Goal: Communication & Community: Answer question/provide support

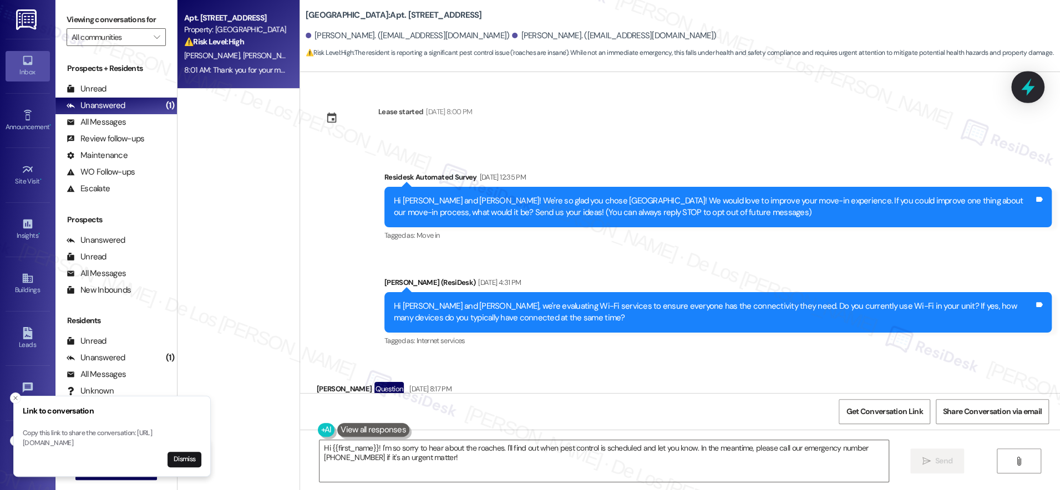
scroll to position [2777, 0]
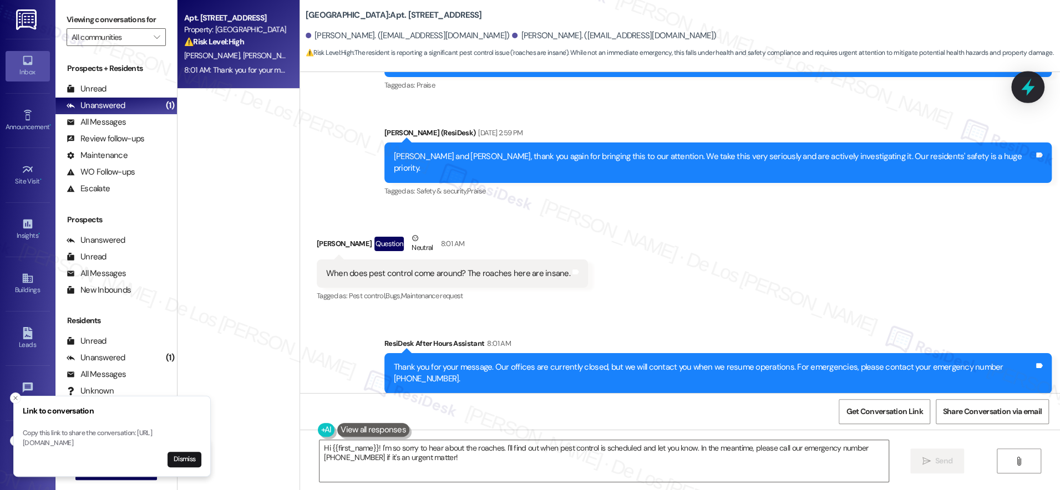
click at [1030, 85] on icon at bounding box center [1028, 87] width 19 height 19
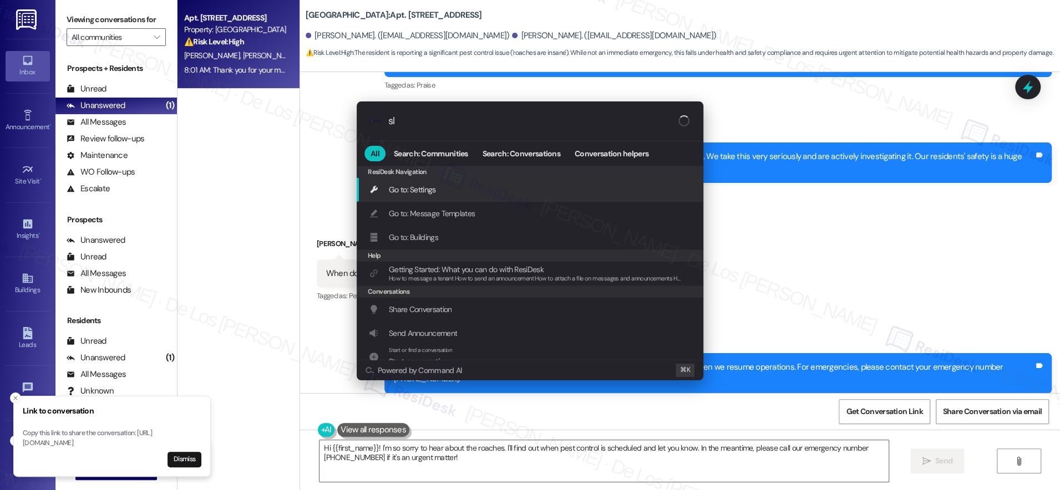
type input "sla"
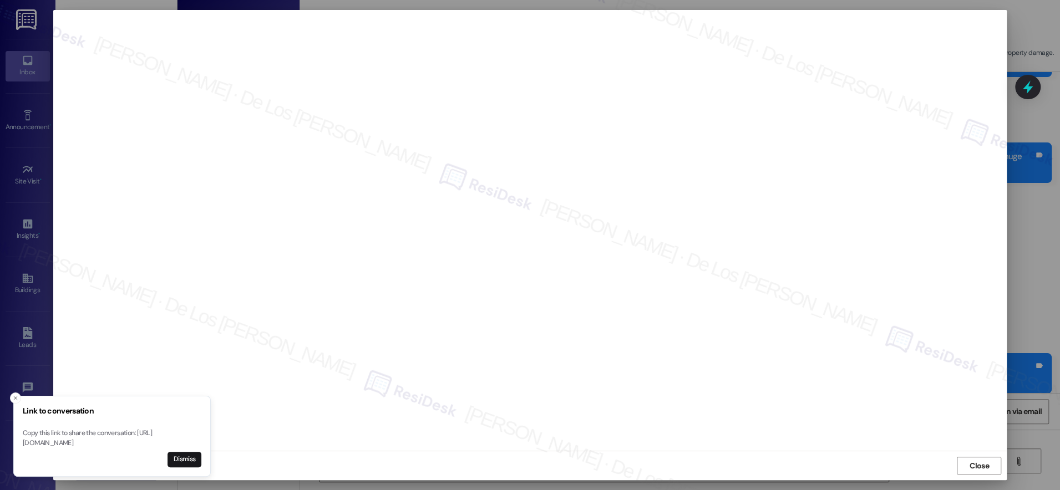
click at [15, 395] on icon "Close toast" at bounding box center [15, 398] width 7 height 7
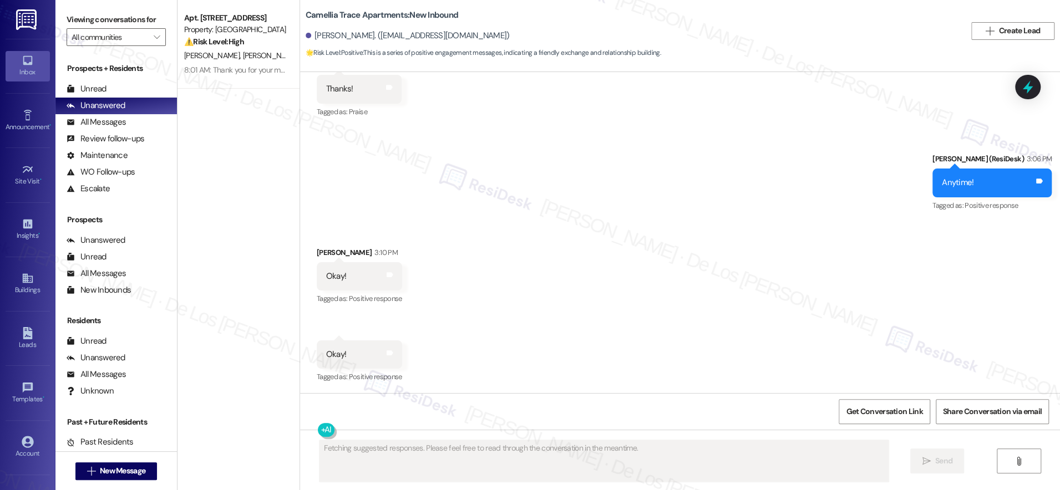
scroll to position [3740, 0]
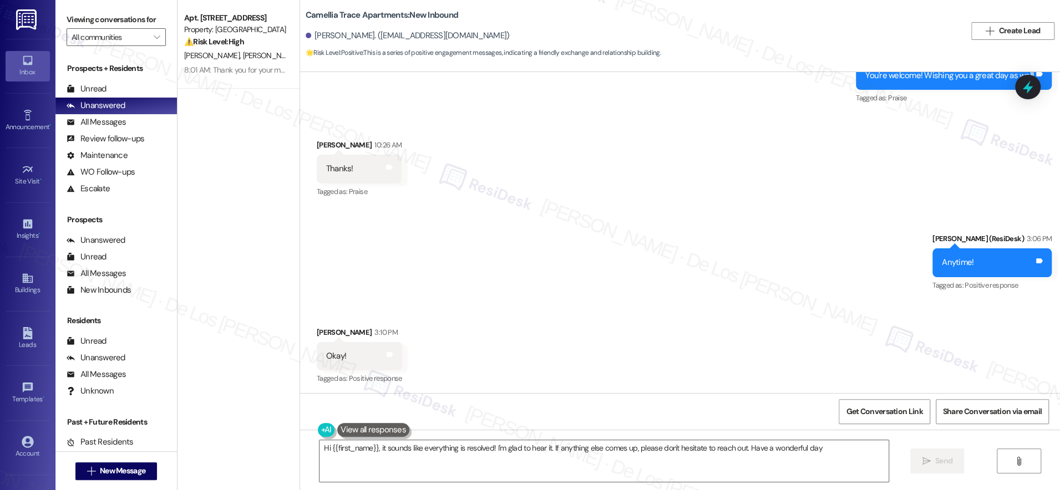
type textarea "Hi {{first_name}}, it sounds like everything is resolved! I'm glad to hear it. …"
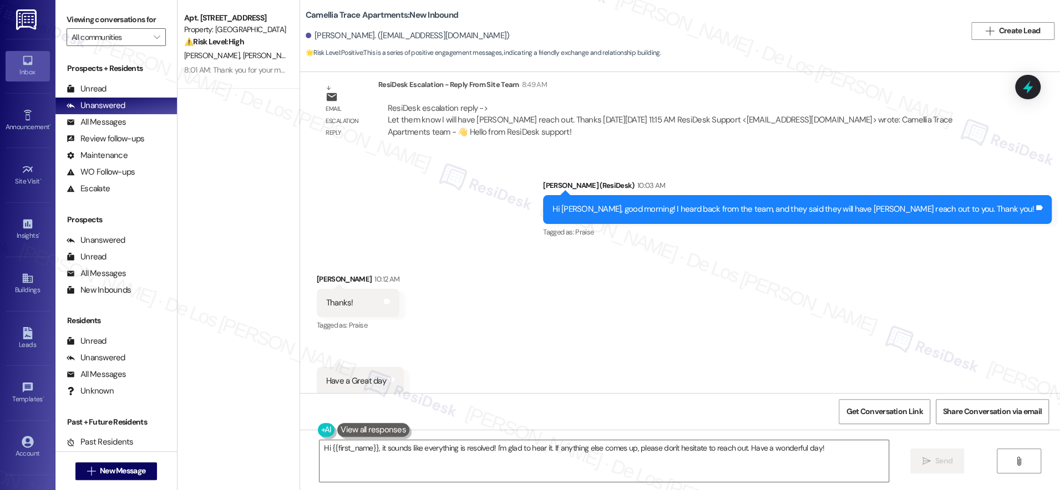
scroll to position [3162, 0]
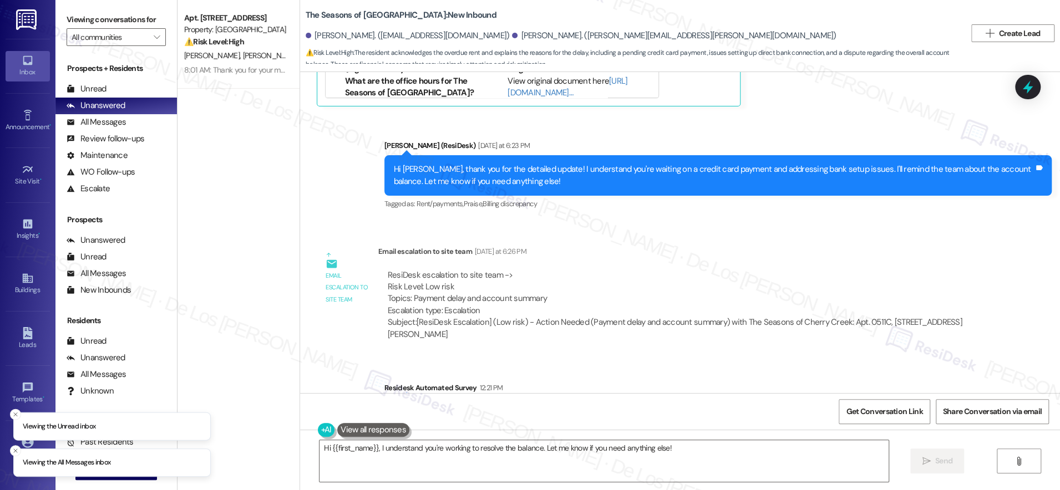
scroll to position [847, 0]
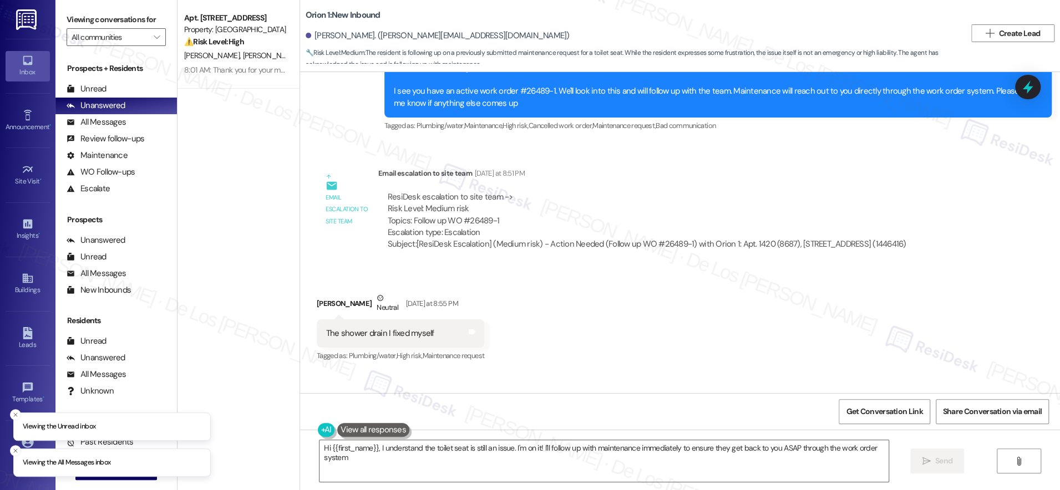
type textarea "Hi {{first_name}}, I understand the toilet seat is still an issue. I'm on it! I…"
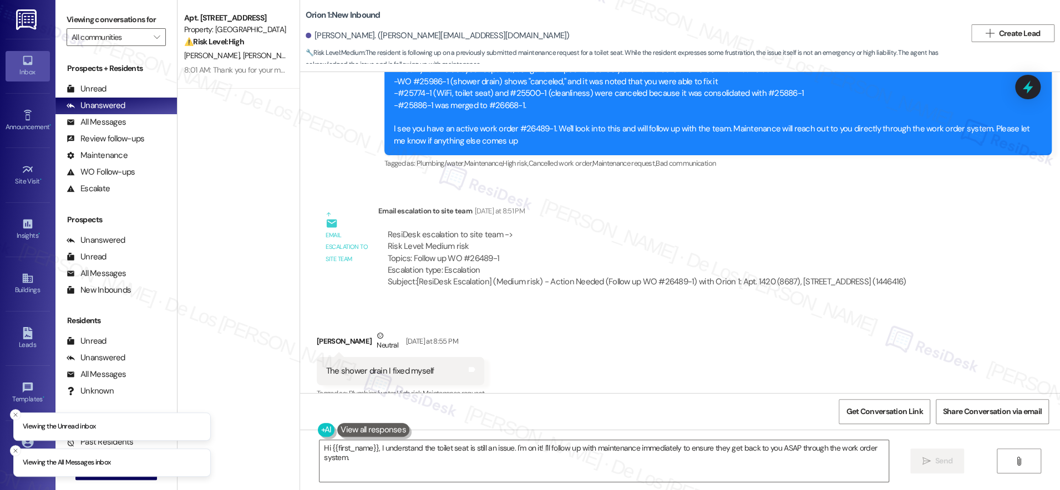
scroll to position [653, 0]
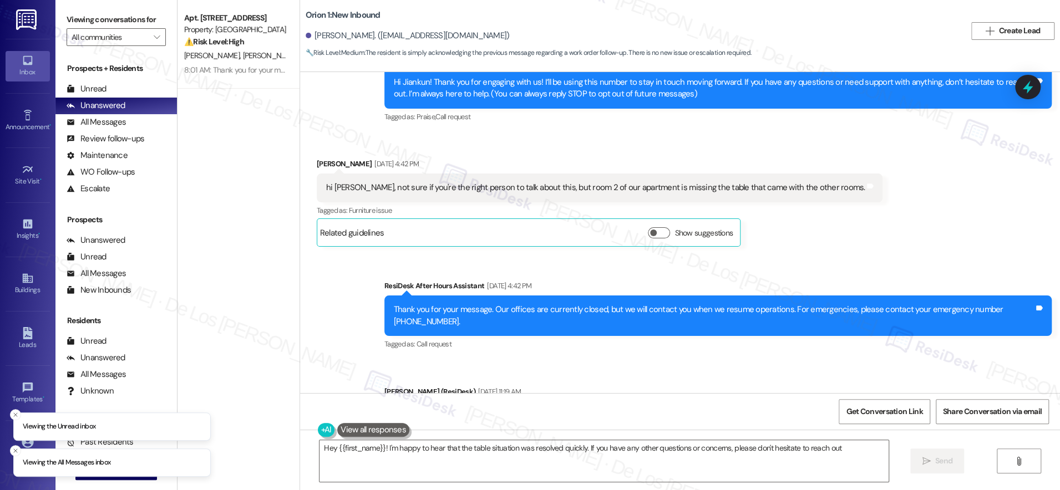
type textarea "Hey {{first_name}}! I'm happy to hear that the table situation was resolved qui…"
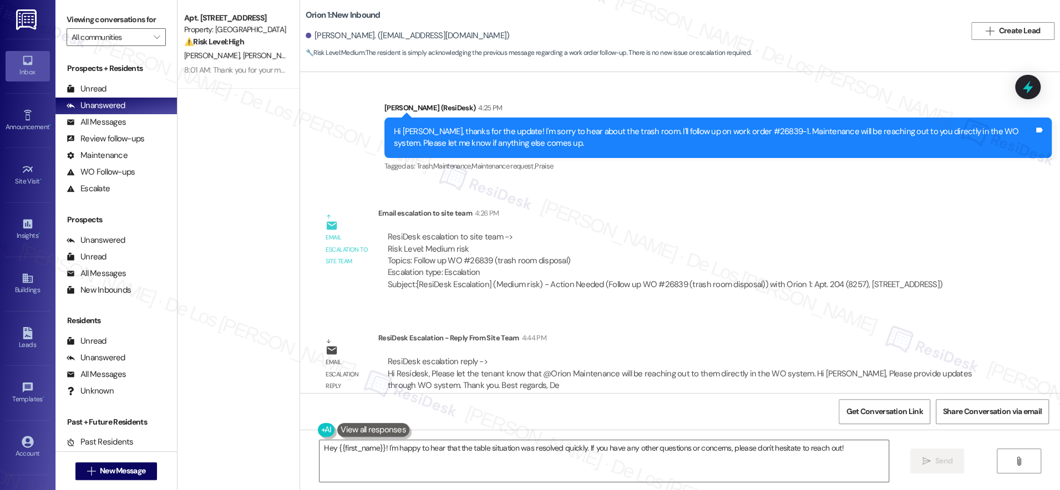
scroll to position [855, 0]
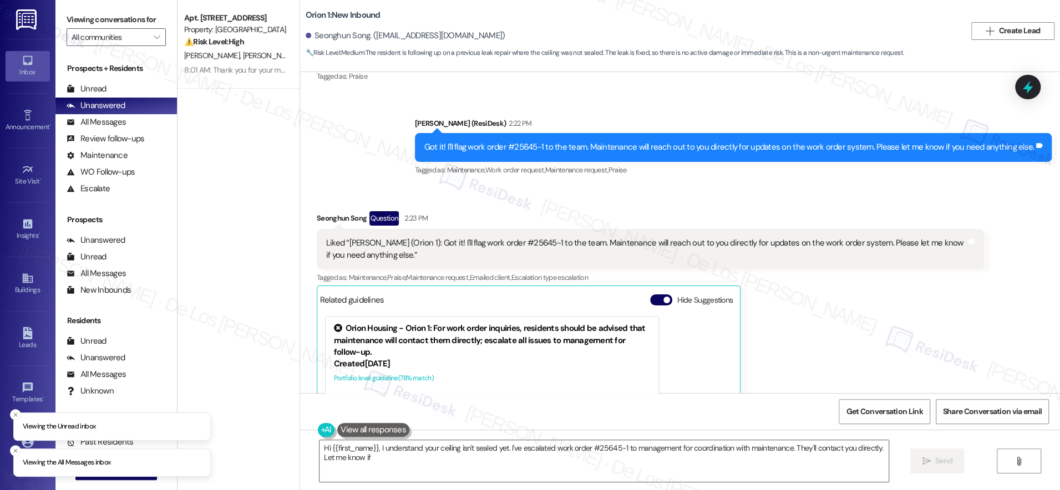
scroll to position [1103, 0]
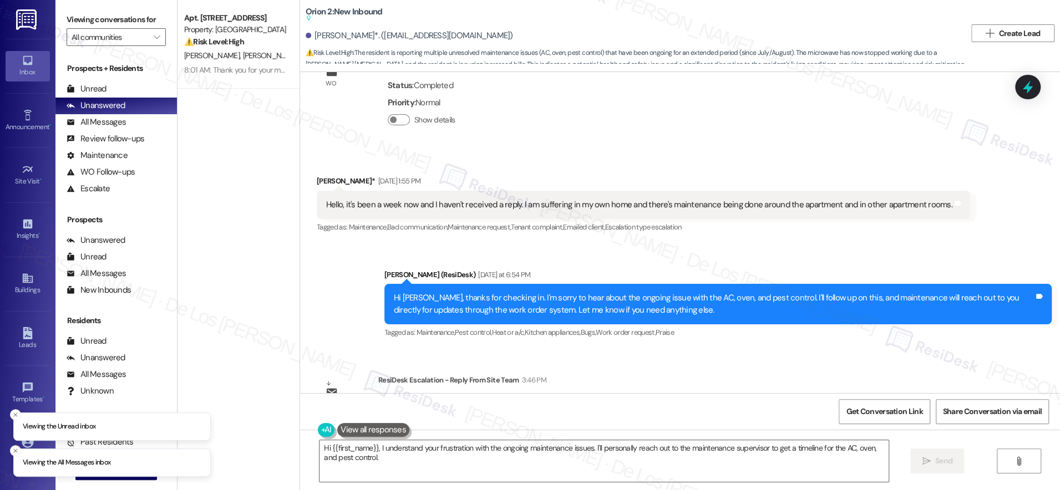
scroll to position [3531, 0]
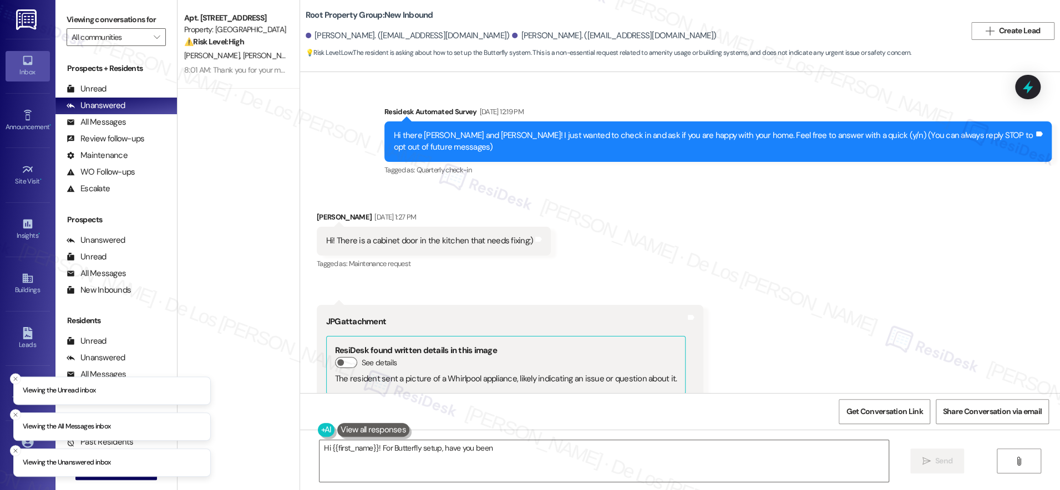
scroll to position [2014, 0]
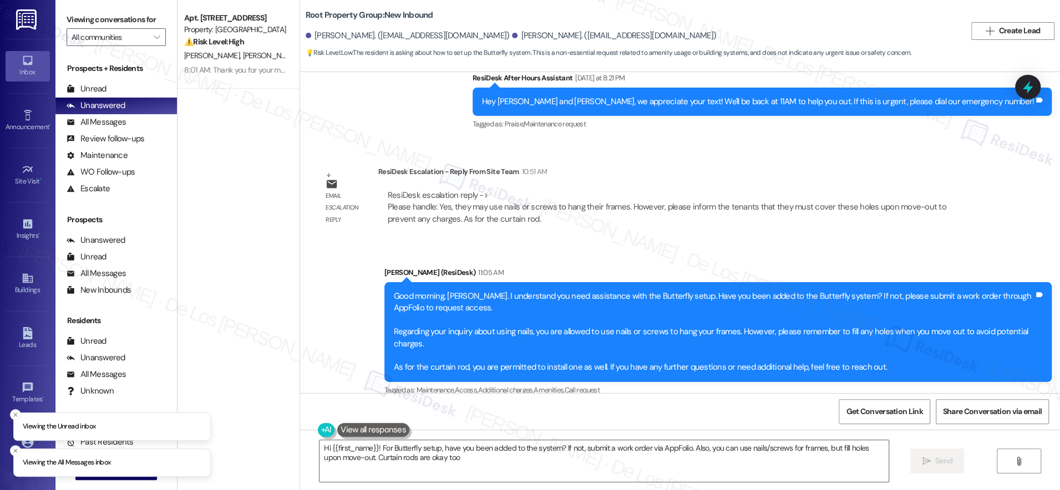
type textarea "Hi {{first_name}}! For Butterfly setup, have you been added to the system? If n…"
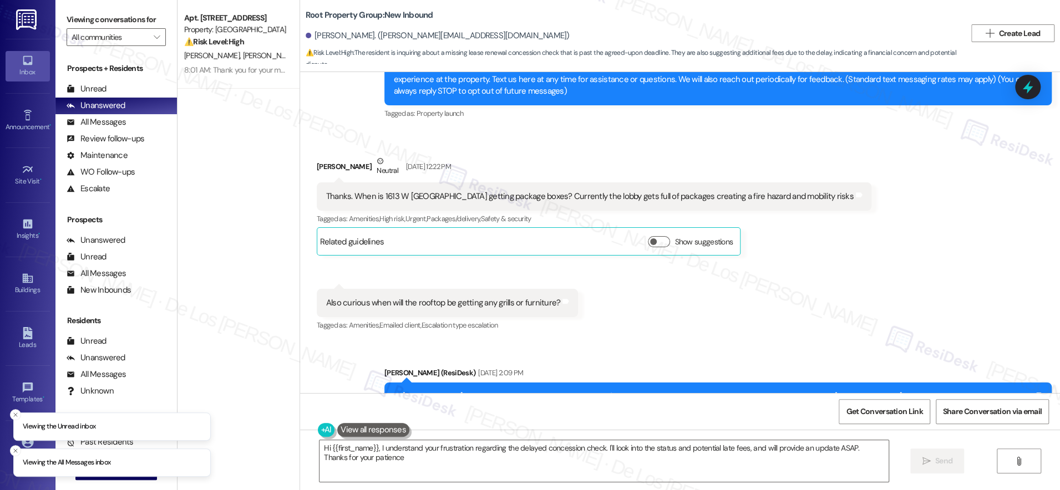
type textarea "Hi {{first_name}}, I understand your frustration regarding the delayed concessi…"
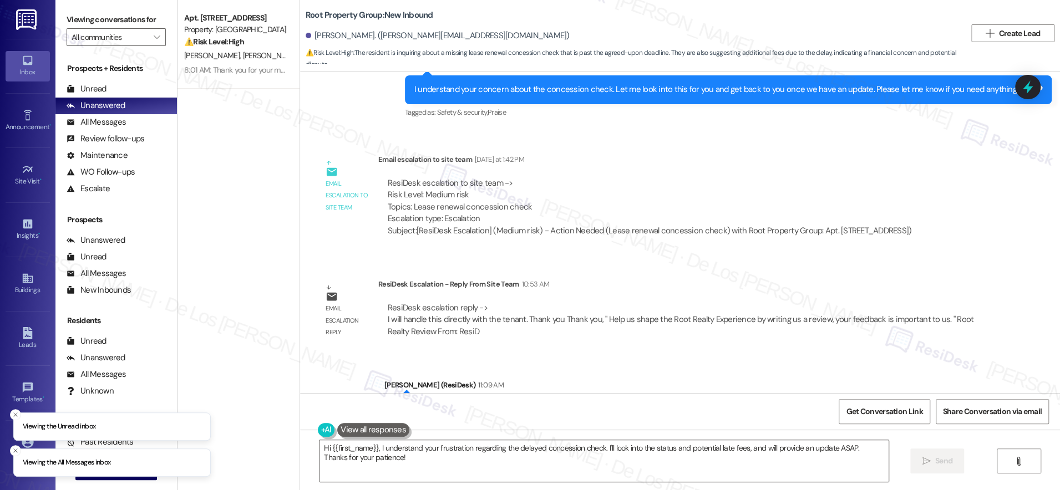
scroll to position [1778, 0]
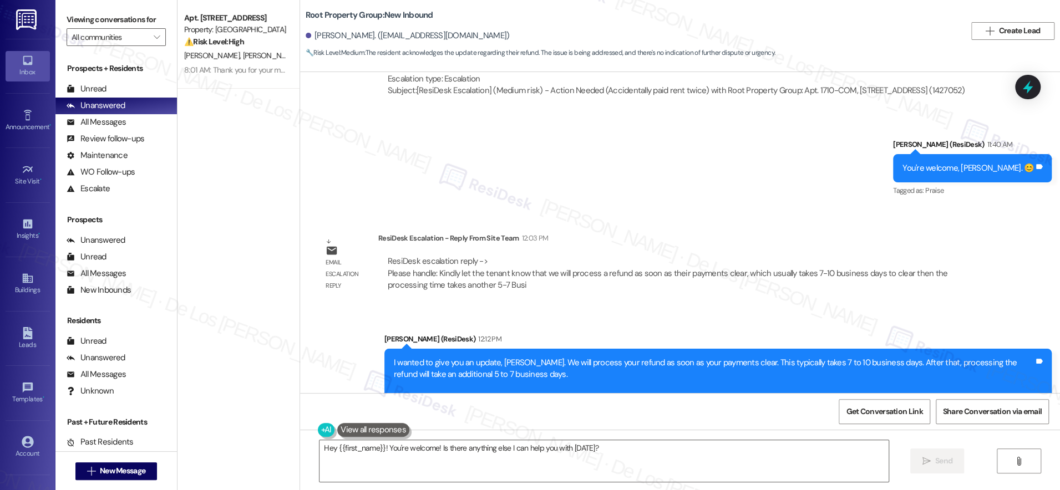
scroll to position [2041, 0]
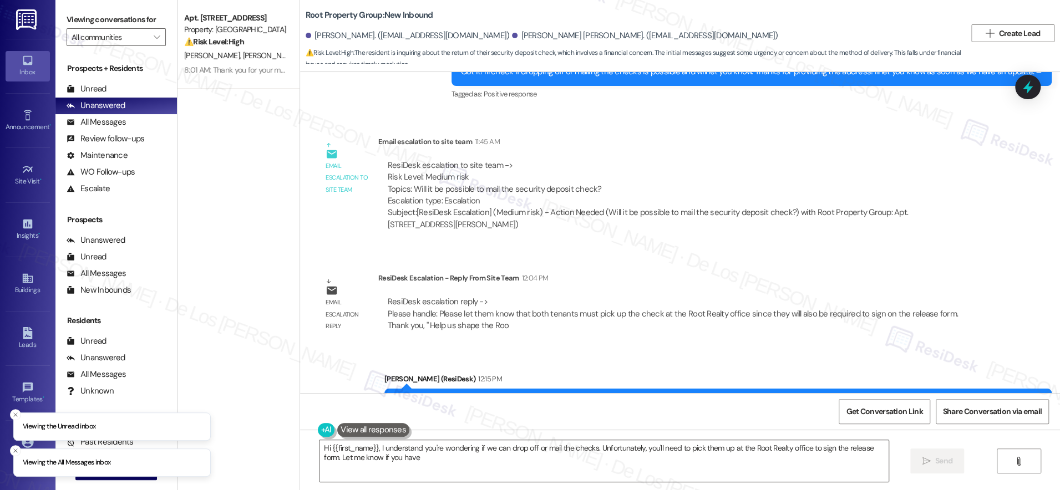
scroll to position [3239, 0]
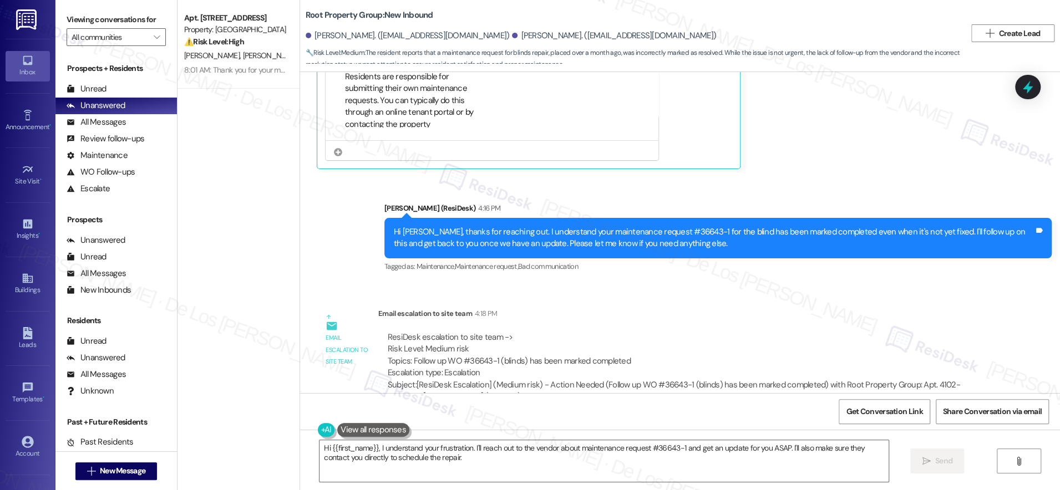
scroll to position [3047, 0]
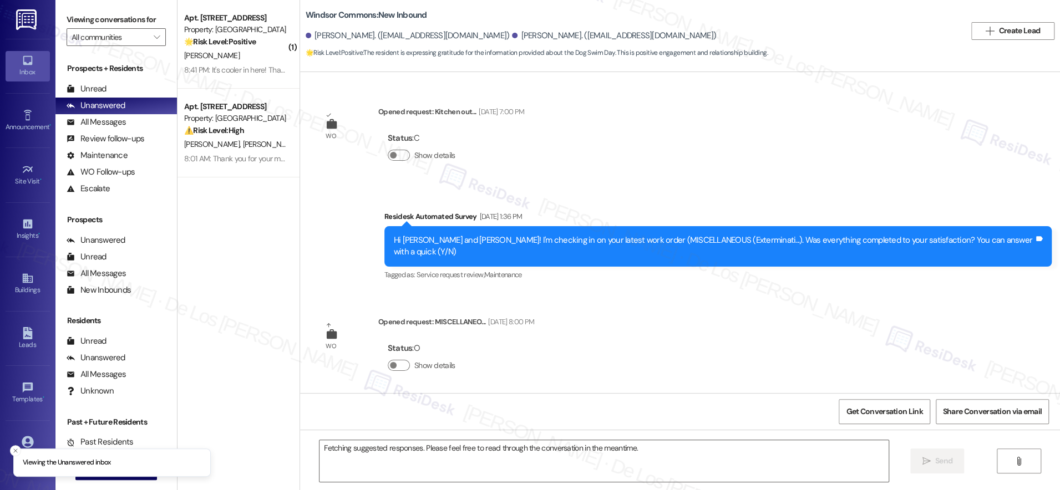
scroll to position [24426, 0]
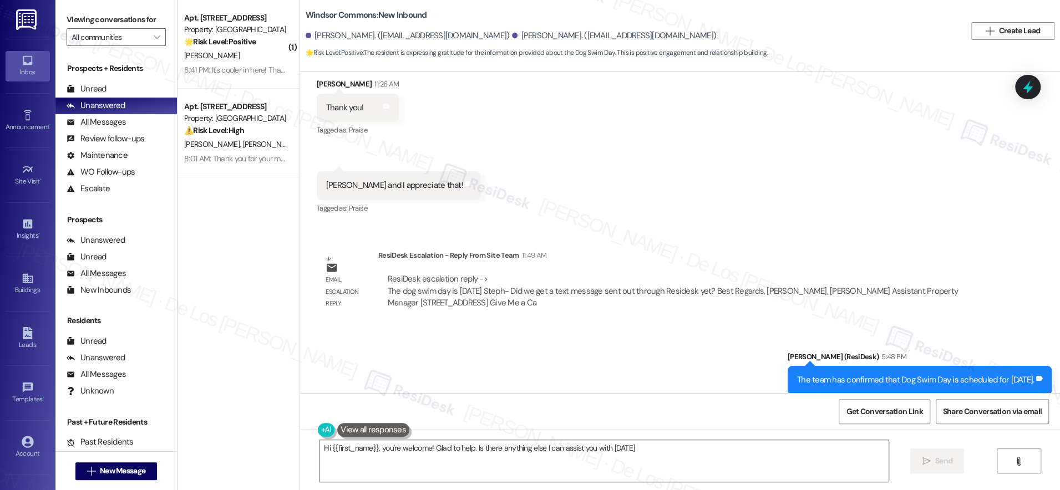
type textarea "Hi {{first_name}}, you're welcome! Glad to help. Is there anything else I can a…"
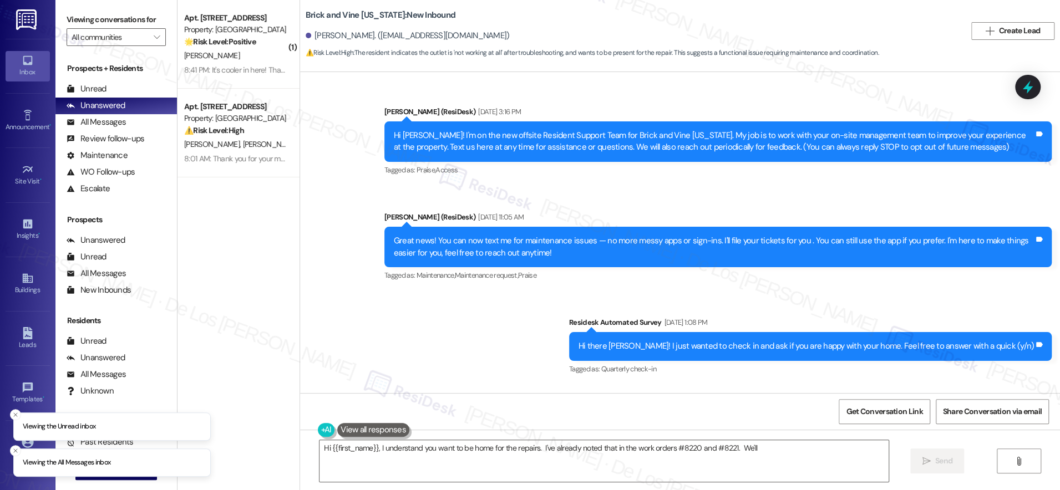
scroll to position [5067, 0]
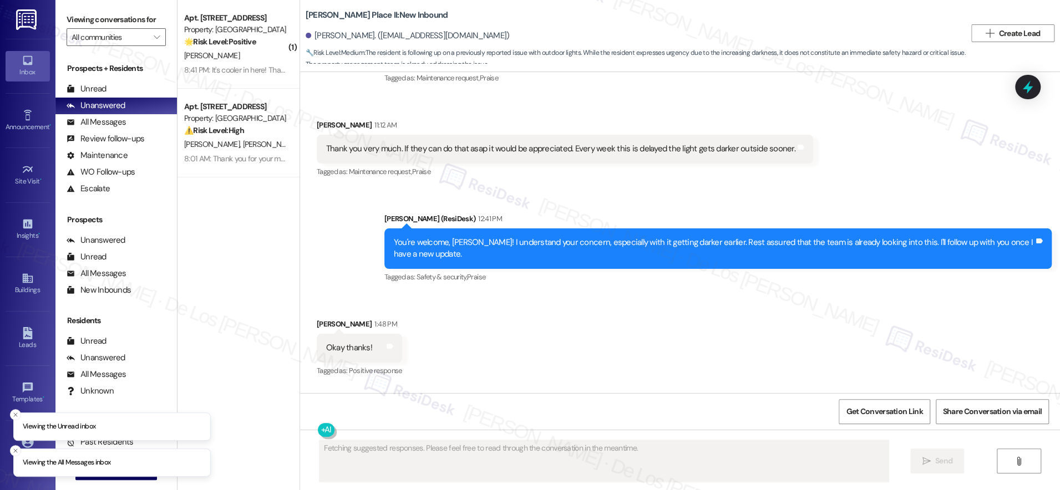
scroll to position [3228, 0]
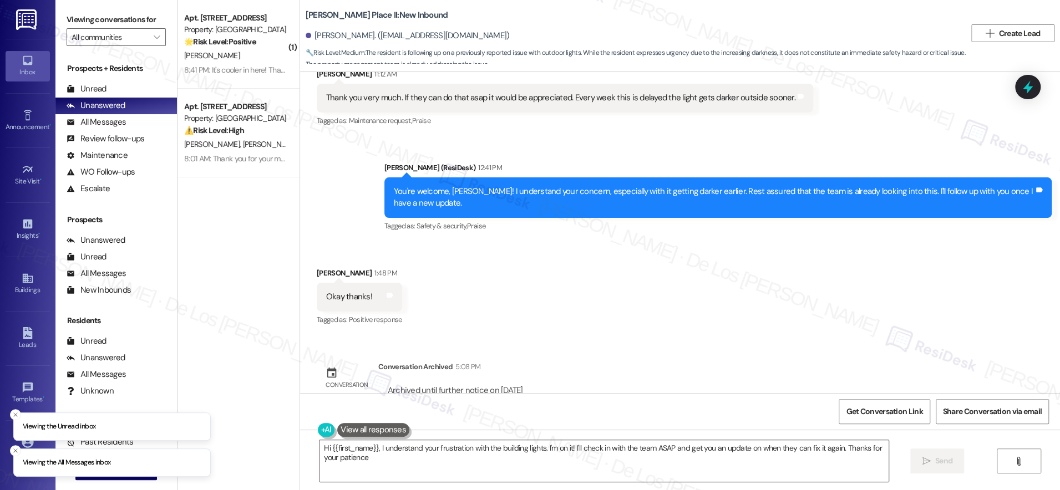
type textarea "Hi {{first_name}}, I understand your frustration with the building lights. I'm …"
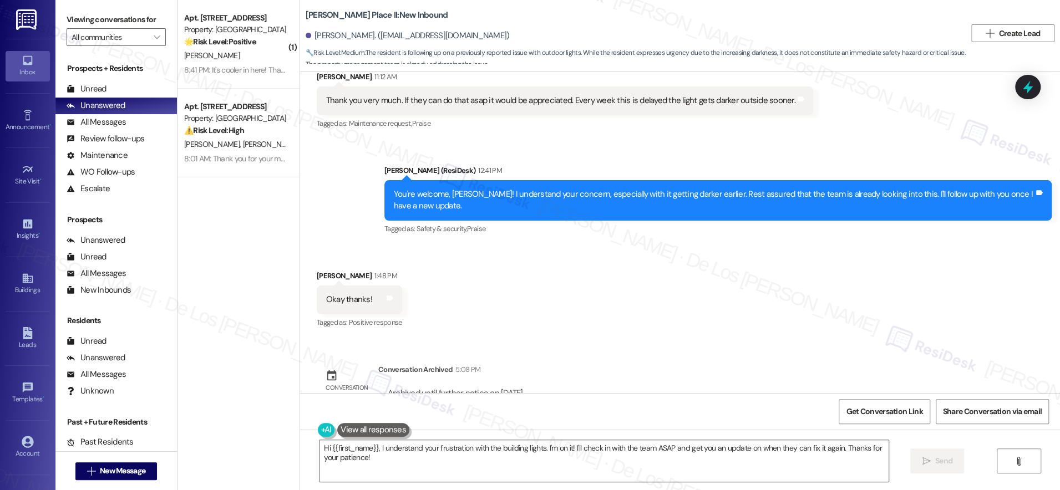
scroll to position [3224, 0]
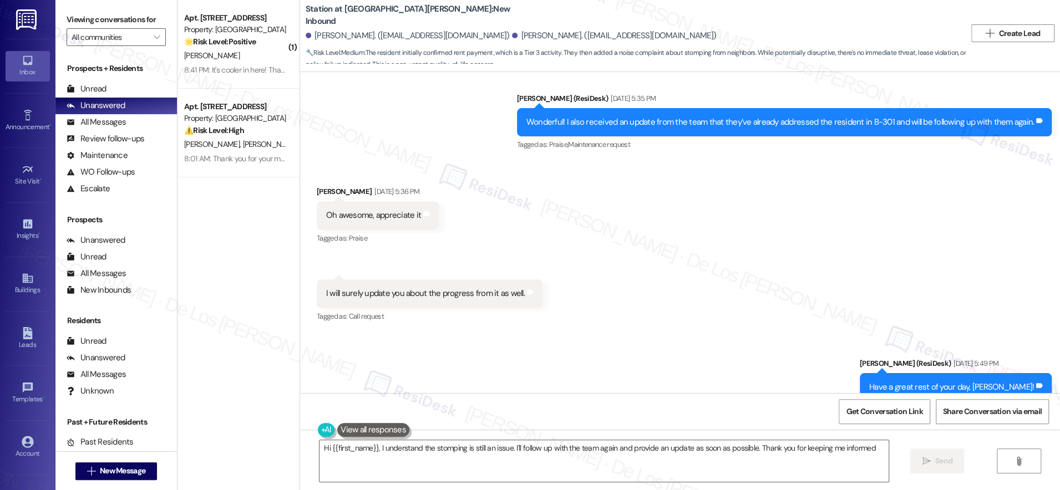
type textarea "Hi {{first_name}}, I understand the stomping is still an issue. I'll follow up …"
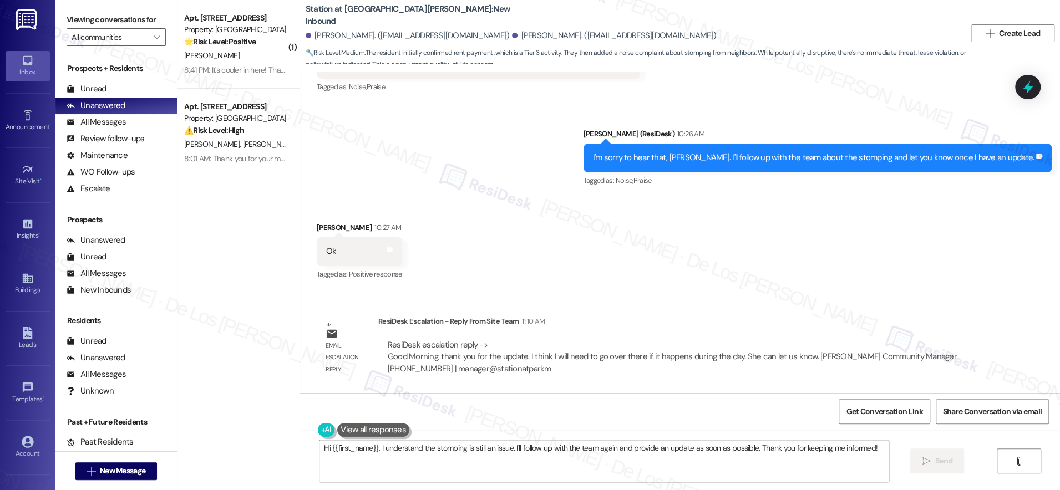
scroll to position [4877, 0]
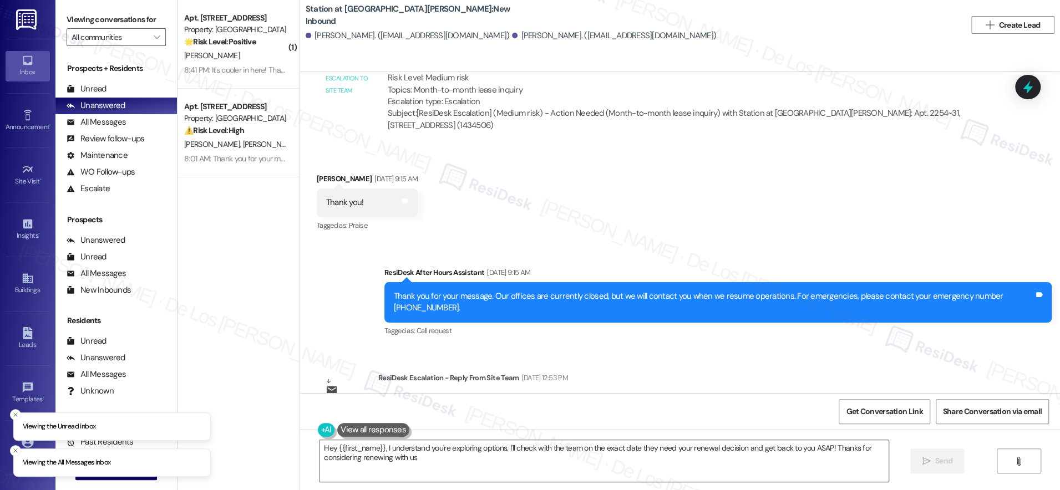
type textarea "Hey {{first_name}}, I understand you're exploring options. I'll check with the …"
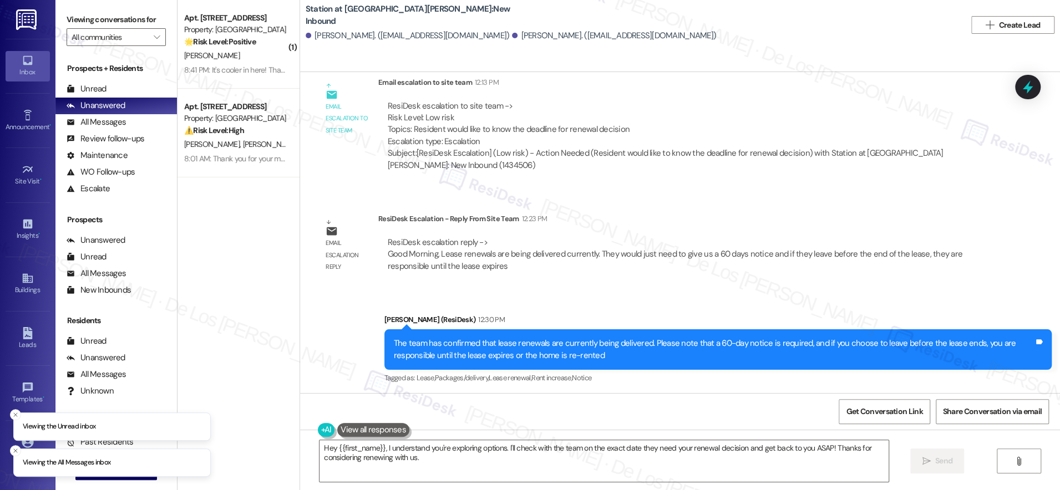
scroll to position [2470, 0]
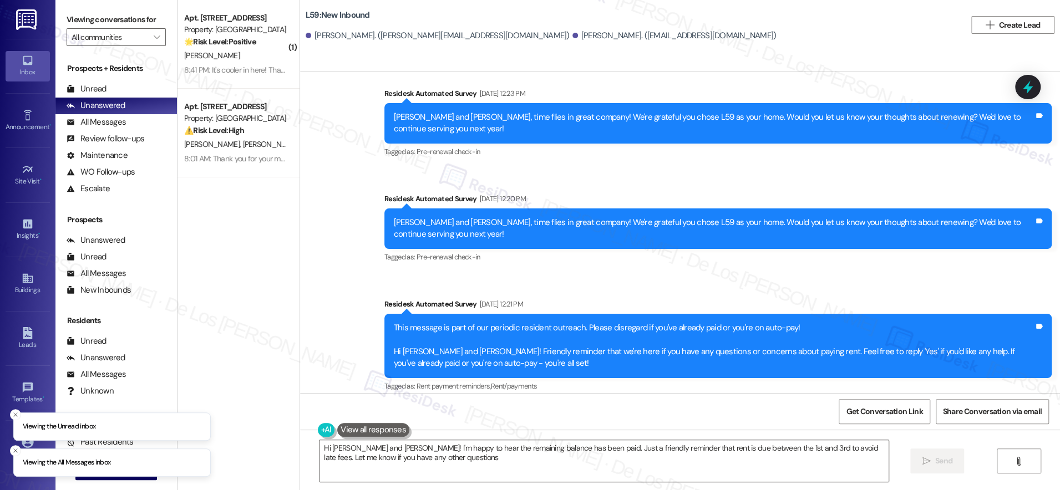
type textarea "Hi [PERSON_NAME] and [PERSON_NAME]! I'm happy to hear the remaining balance has…"
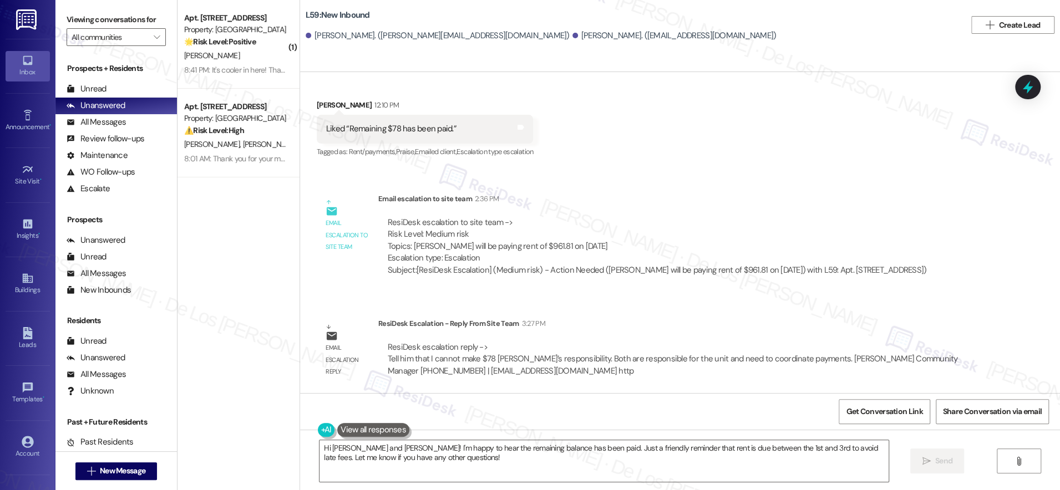
scroll to position [2195, 0]
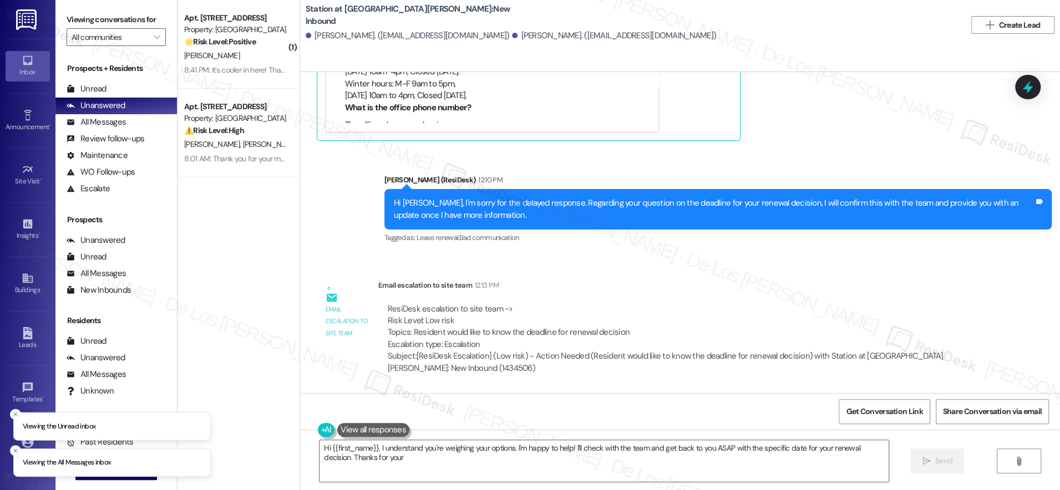
scroll to position [2470, 0]
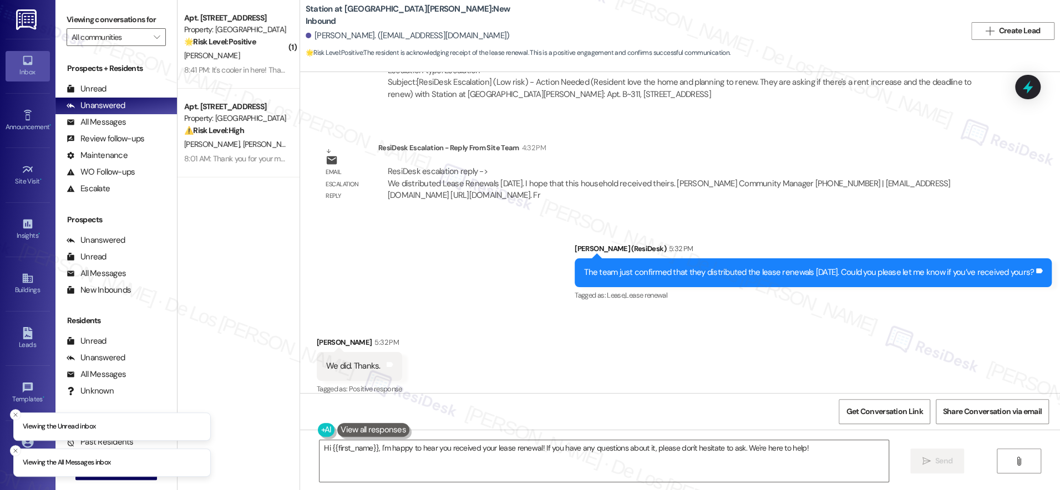
scroll to position [671, 0]
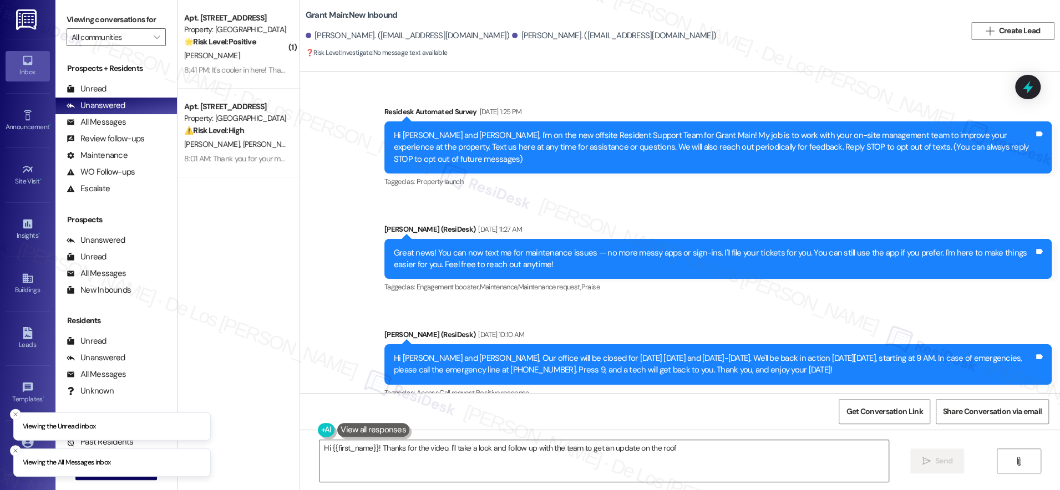
scroll to position [3100, 0]
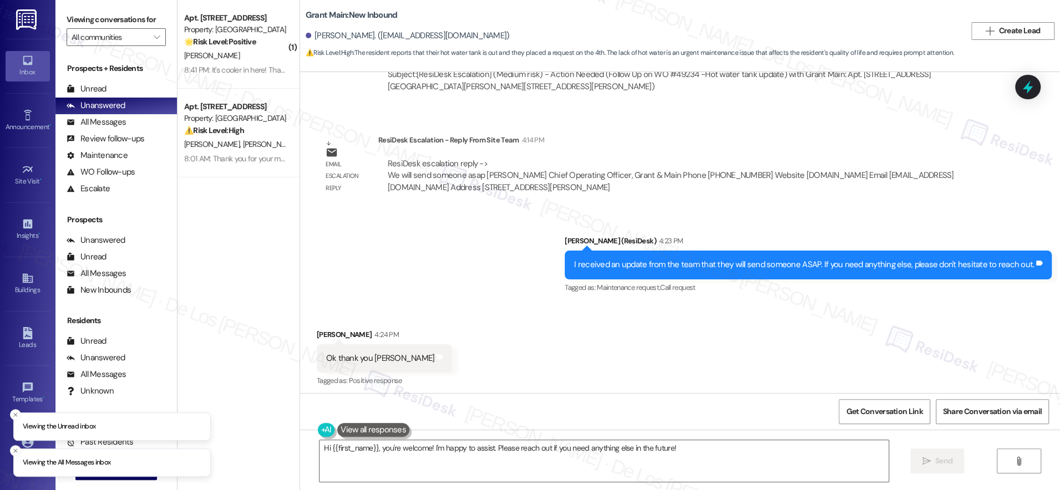
scroll to position [12129, 0]
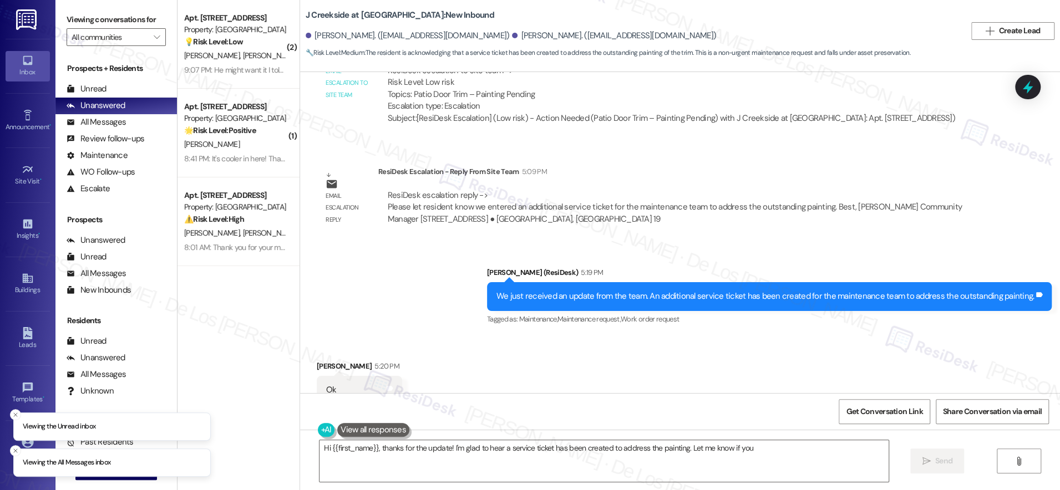
scroll to position [1877, 0]
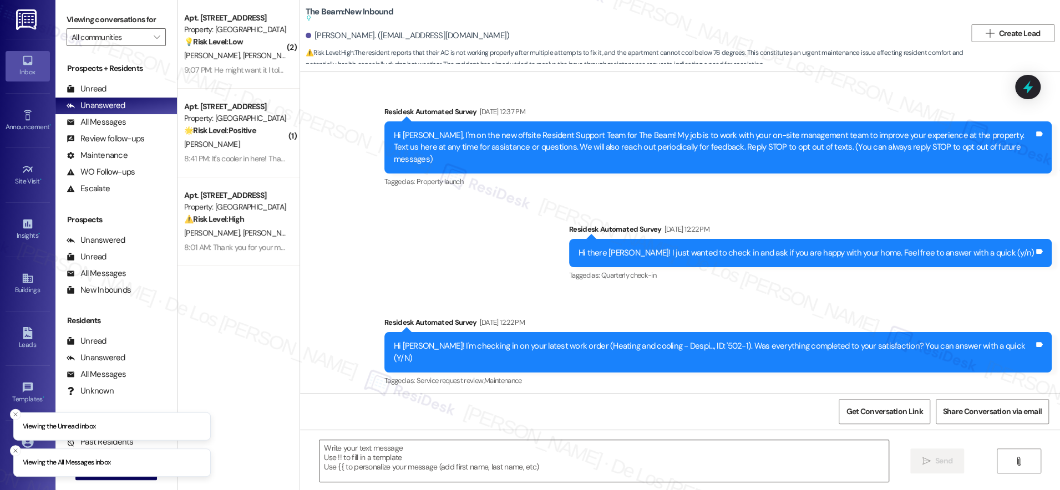
scroll to position [2359, 0]
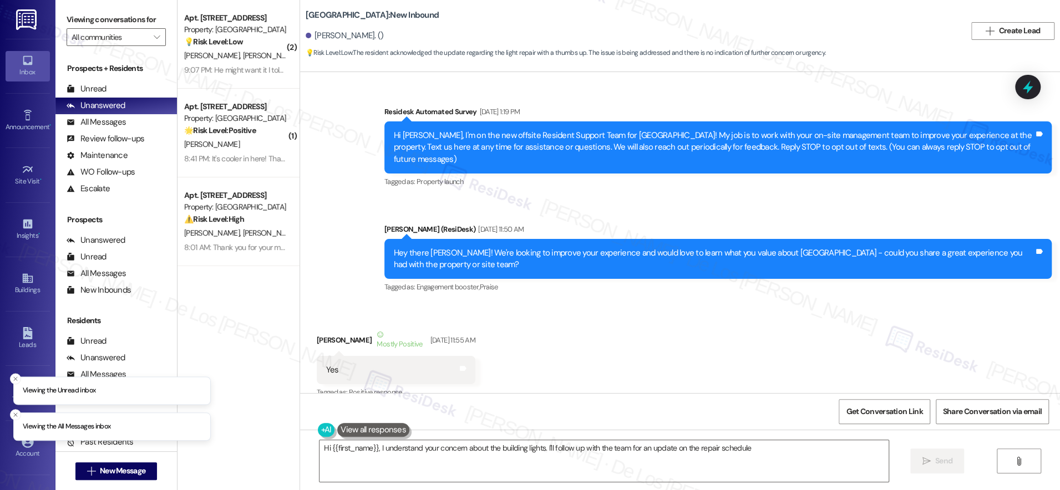
scroll to position [25050, 0]
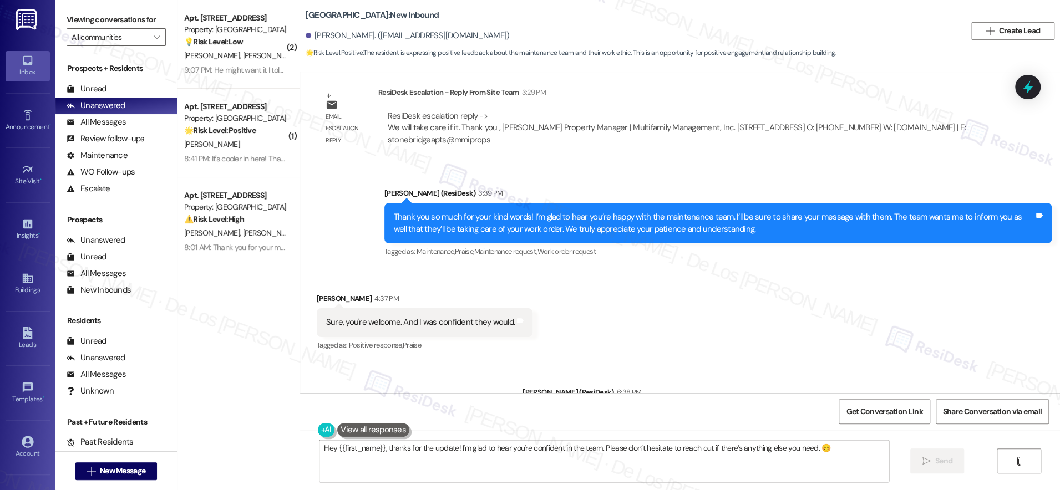
scroll to position [23006, 0]
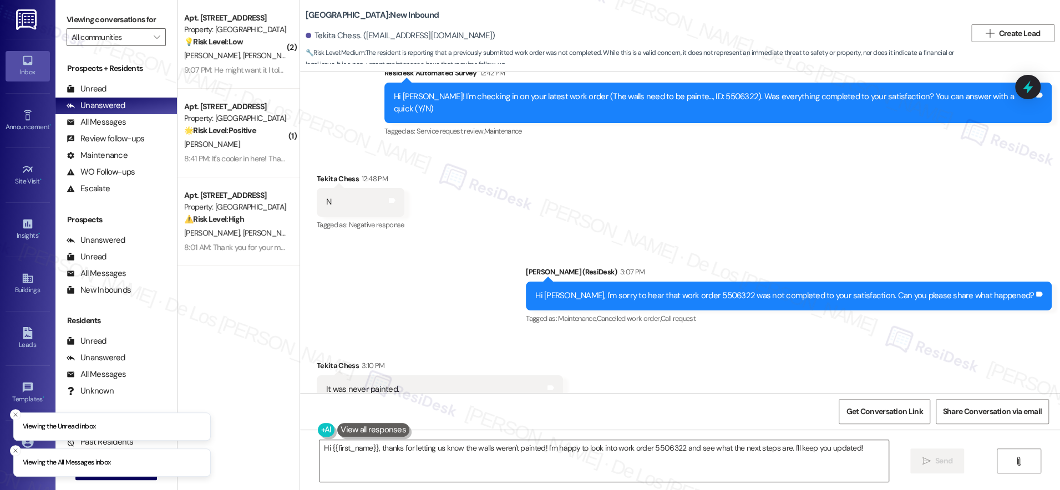
scroll to position [3222, 0]
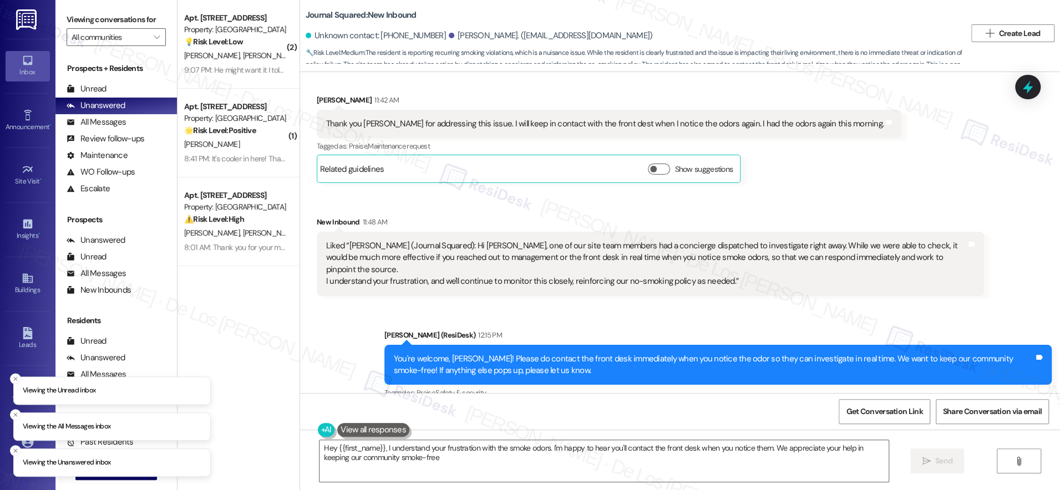
type textarea "Hey {{first_name}}, I understand your frustration with the smoke odors. I'm hap…"
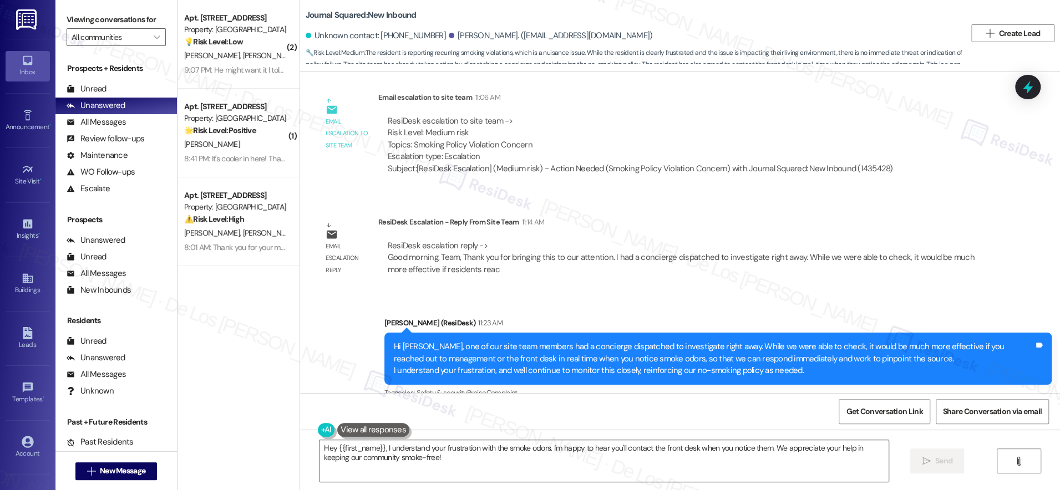
scroll to position [6382, 0]
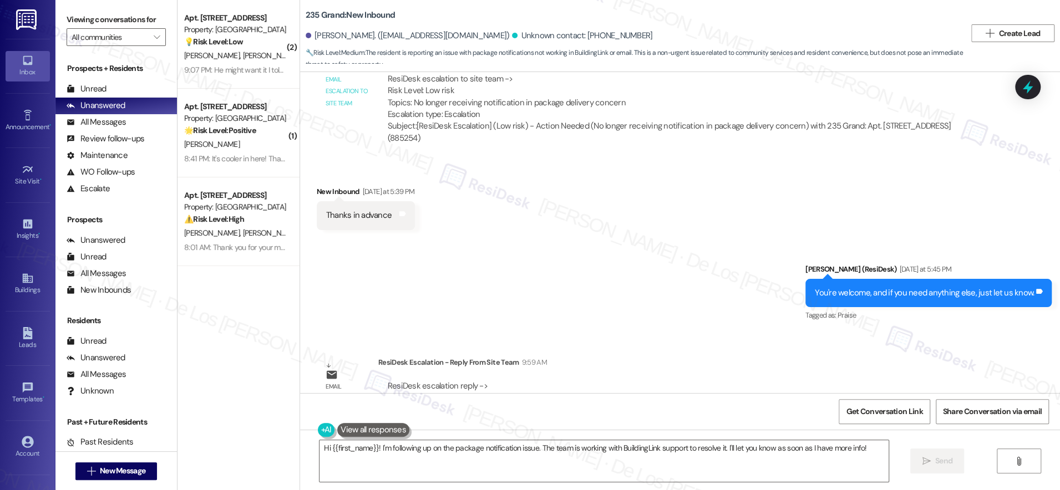
scroll to position [6757, 0]
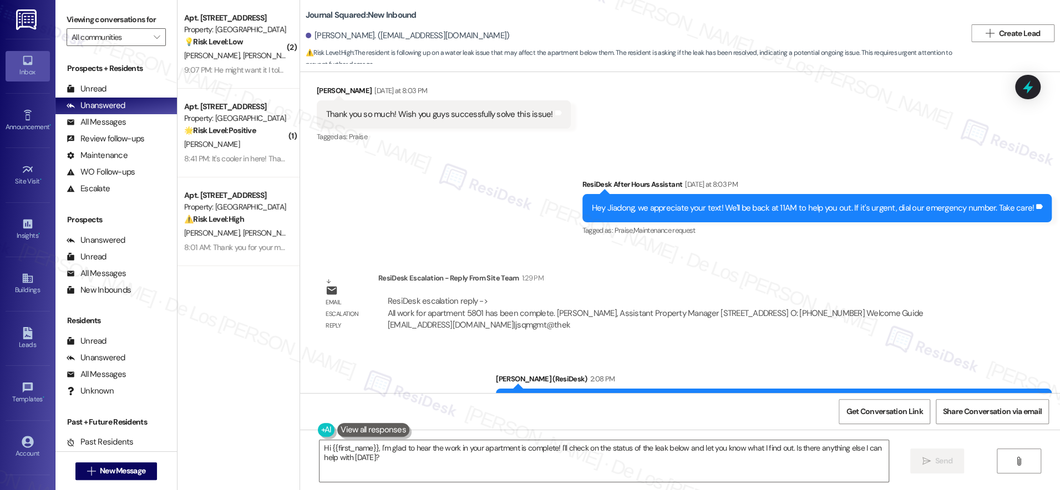
scroll to position [6176, 0]
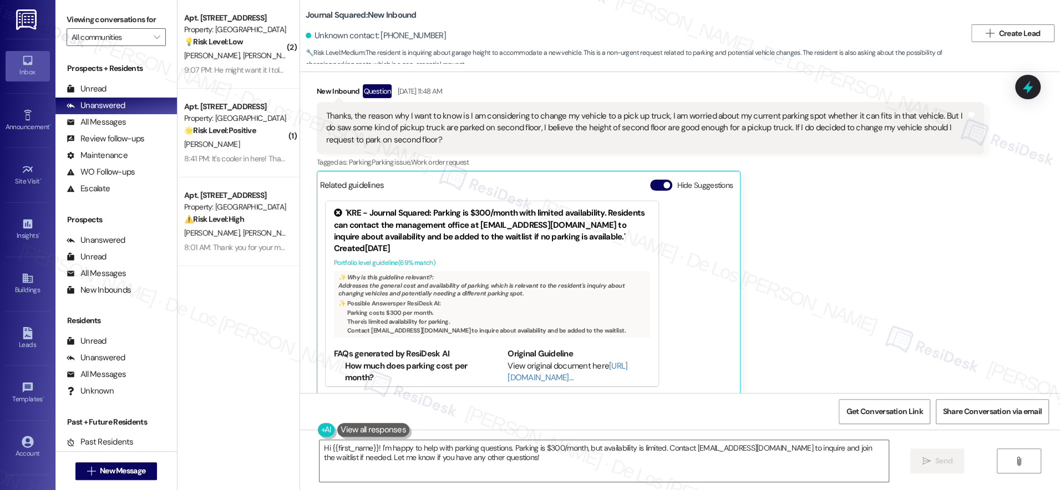
scroll to position [37464, 0]
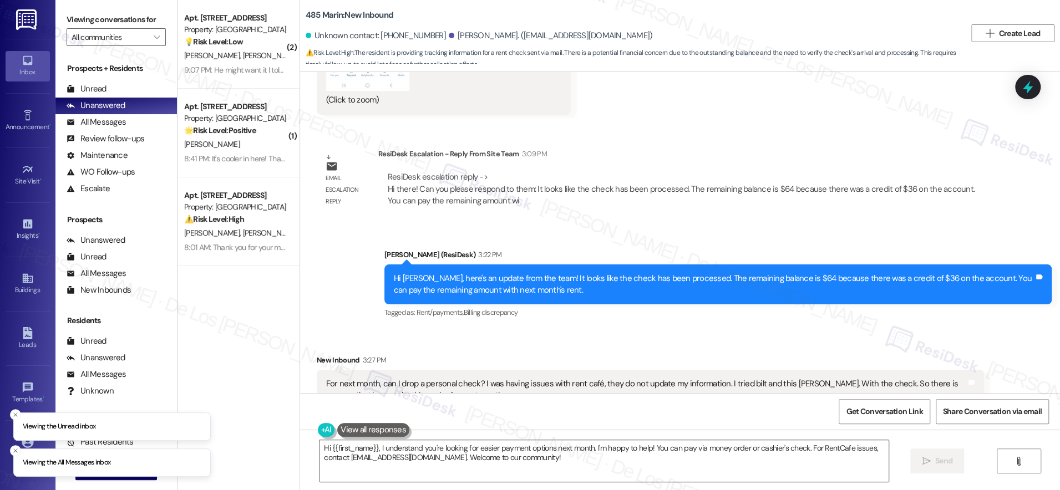
scroll to position [6492, 0]
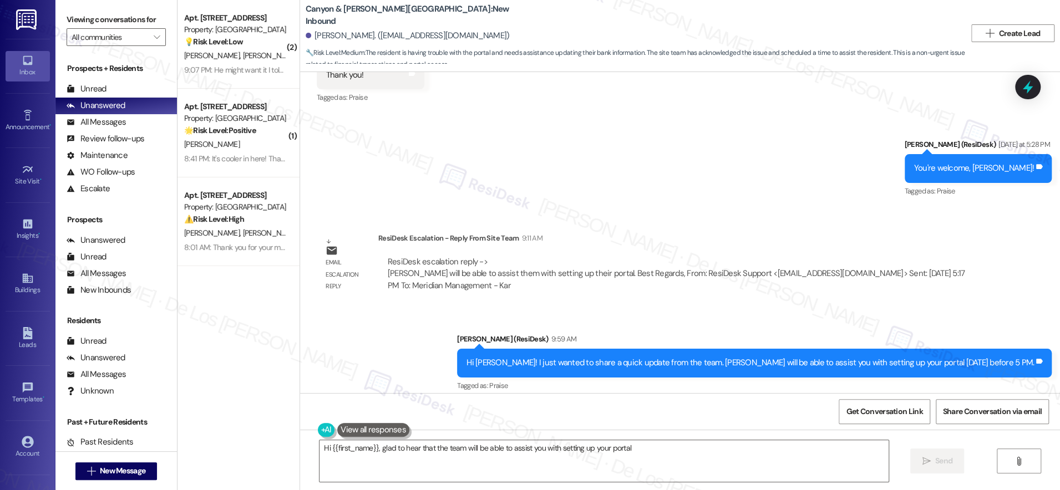
scroll to position [12831, 0]
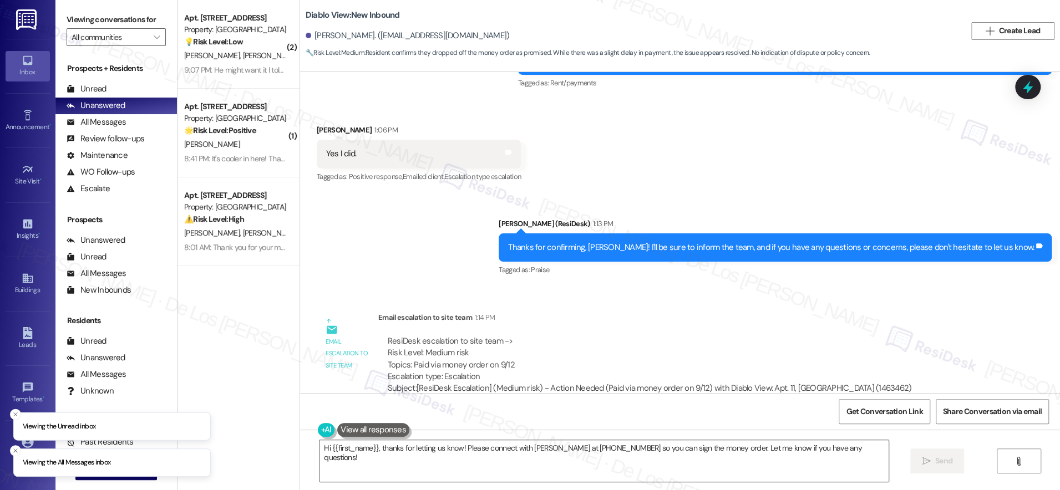
scroll to position [1507, 0]
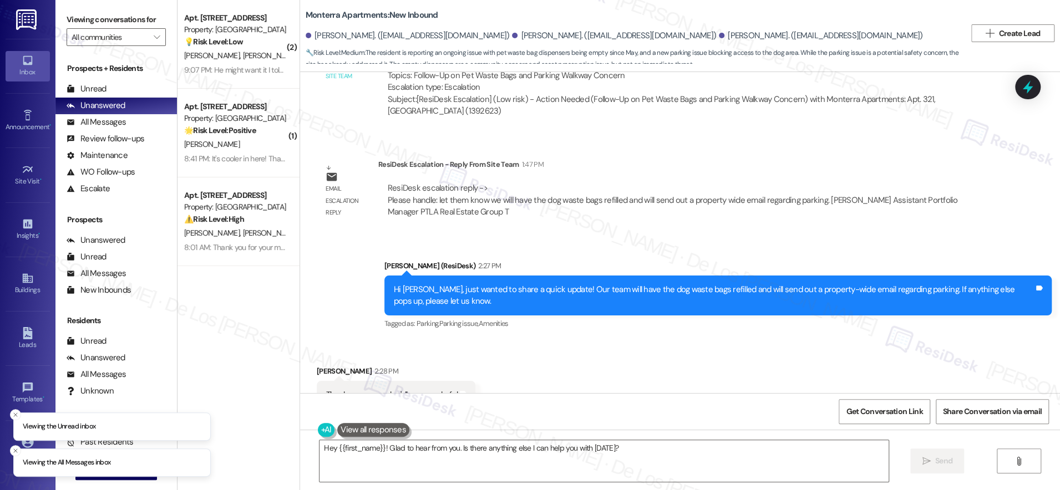
scroll to position [3421, 0]
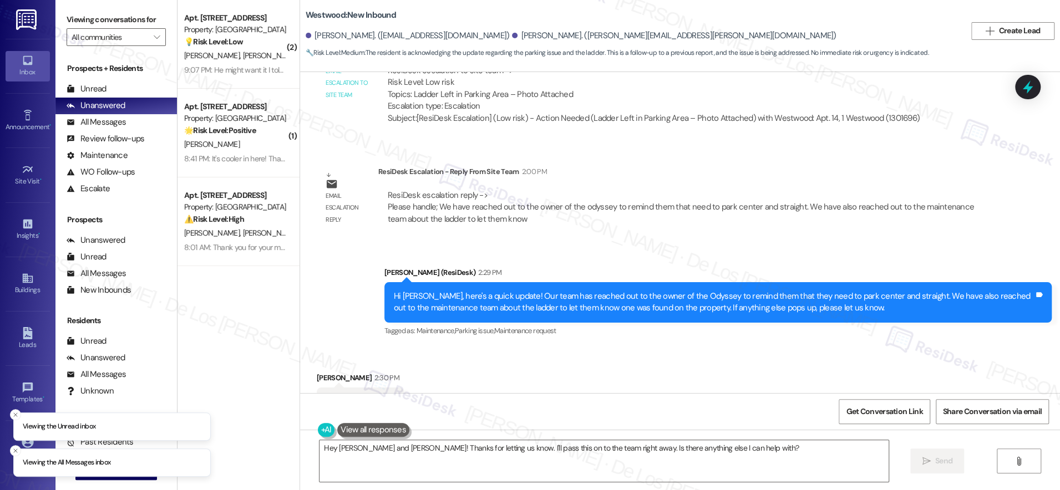
scroll to position [6835, 0]
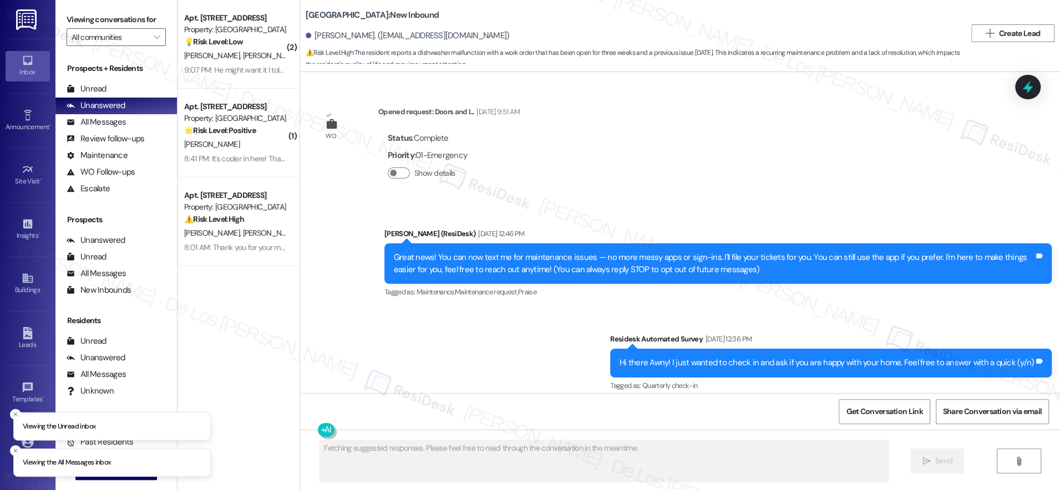
scroll to position [4468, 0]
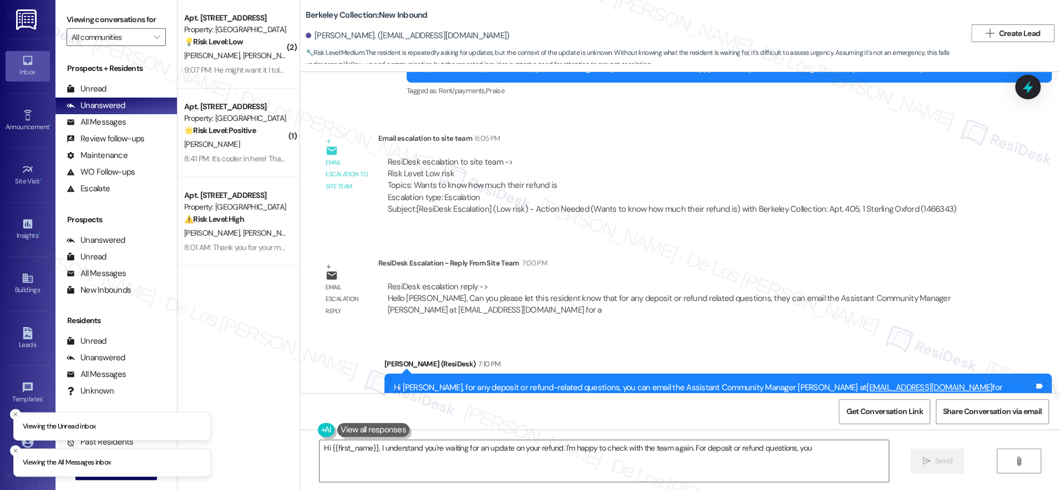
scroll to position [1115, 0]
